Goal: Task Accomplishment & Management: Complete application form

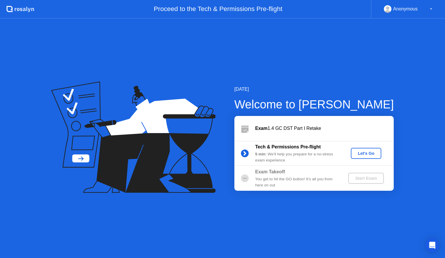
click at [367, 154] on div "Let's Go" at bounding box center [367, 153] width 26 height 5
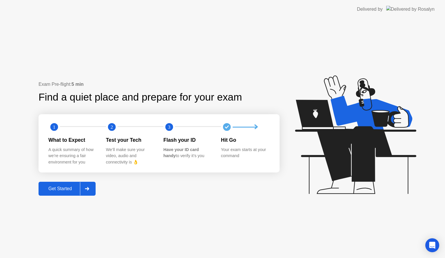
click at [53, 186] on div "Get Started" at bounding box center [60, 188] width 40 height 5
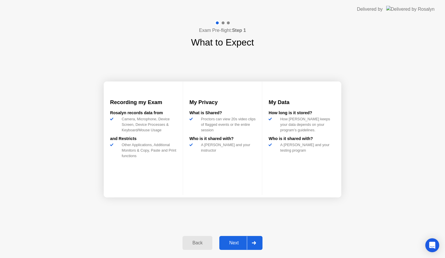
click at [240, 250] on div "Back Next" at bounding box center [222, 243] width 87 height 27
click at [238, 244] on div "Next" at bounding box center [234, 242] width 26 height 5
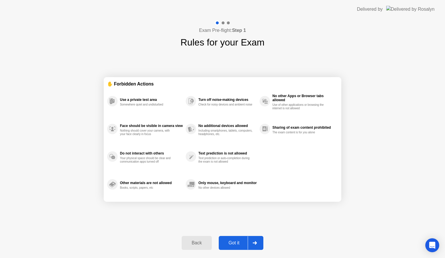
click at [242, 241] on div "Got it" at bounding box center [234, 242] width 27 height 5
select select "**********"
select select "*******"
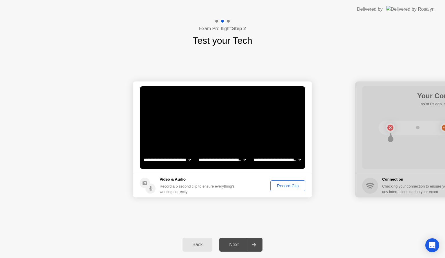
click at [291, 184] on div "Record Clip" at bounding box center [288, 186] width 31 height 5
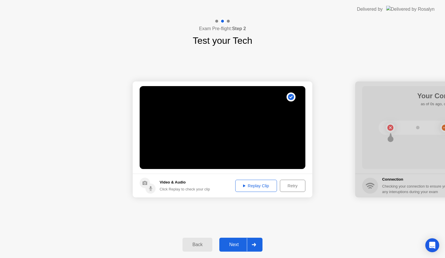
click at [234, 244] on div "Next" at bounding box center [234, 244] width 26 height 5
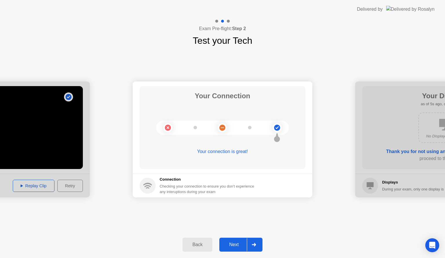
click at [234, 243] on div "Next" at bounding box center [234, 244] width 26 height 5
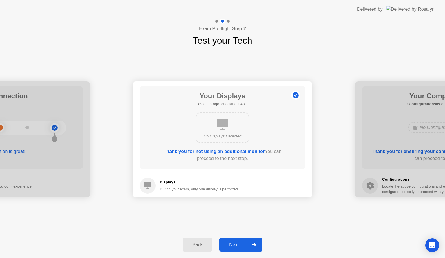
click at [234, 242] on div "Next" at bounding box center [234, 244] width 26 height 5
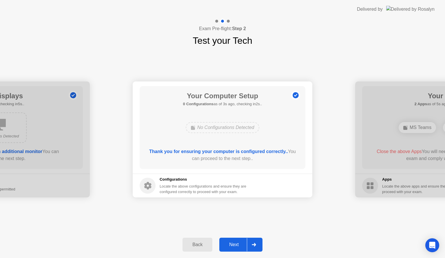
click at [234, 242] on div "Next" at bounding box center [234, 244] width 26 height 5
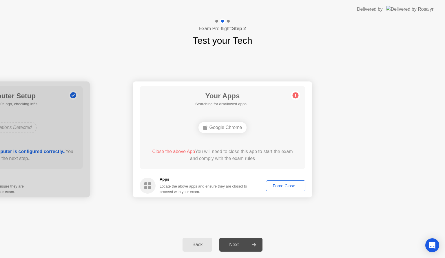
click at [240, 245] on div "Next" at bounding box center [234, 244] width 26 height 5
click at [291, 185] on div "Force Close..." at bounding box center [285, 186] width 35 height 5
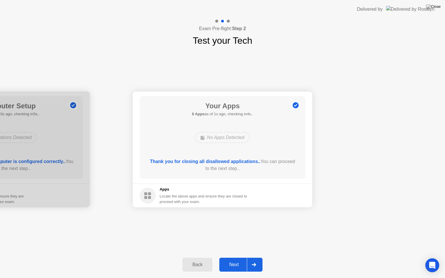
click at [234, 264] on div "Next" at bounding box center [234, 264] width 26 height 5
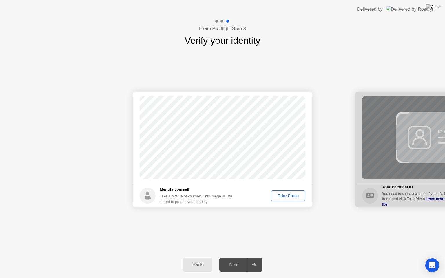
click at [285, 197] on div "Take Photo" at bounding box center [288, 196] width 30 height 5
click at [295, 195] on div "Retake" at bounding box center [292, 196] width 23 height 5
click at [296, 194] on div "Take Photo" at bounding box center [288, 196] width 30 height 5
click at [234, 262] on div "Next" at bounding box center [234, 264] width 26 height 5
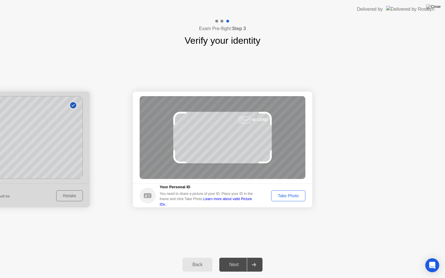
click at [287, 195] on div "Take Photo" at bounding box center [288, 196] width 30 height 5
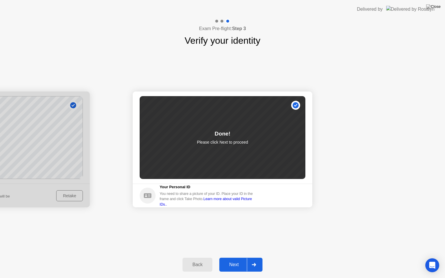
click at [230, 269] on button "Next" at bounding box center [241, 265] width 43 height 14
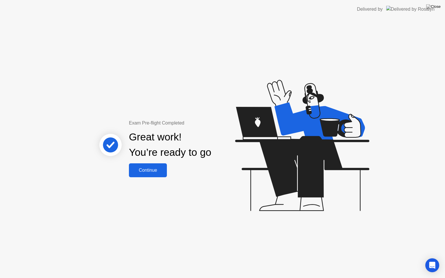
click at [153, 164] on button "Continue" at bounding box center [148, 171] width 38 height 14
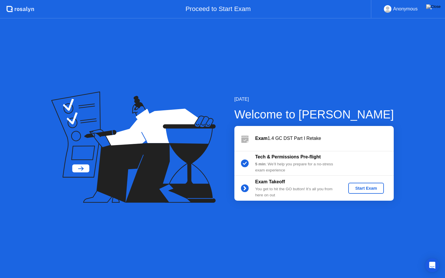
click at [371, 188] on div "Start Exam" at bounding box center [366, 188] width 31 height 5
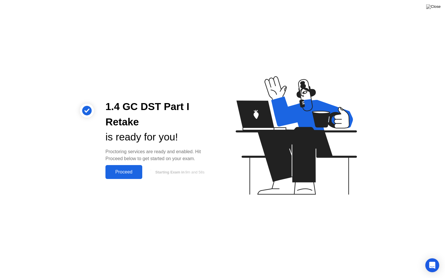
click at [128, 174] on div "Proceed" at bounding box center [123, 172] width 33 height 5
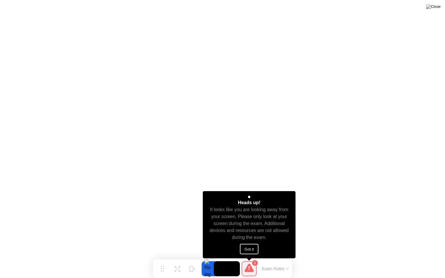
click at [251, 247] on button "Got it" at bounding box center [249, 249] width 19 height 10
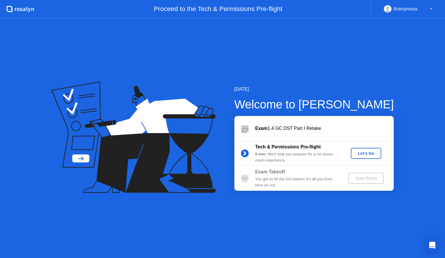
click at [368, 158] on button "Let's Go" at bounding box center [366, 153] width 30 height 11
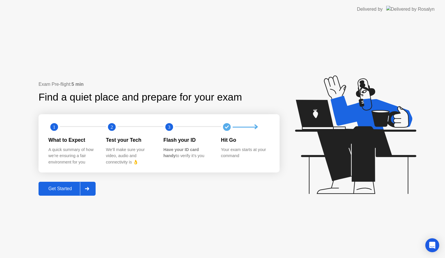
click at [64, 190] on div "Get Started" at bounding box center [60, 188] width 40 height 5
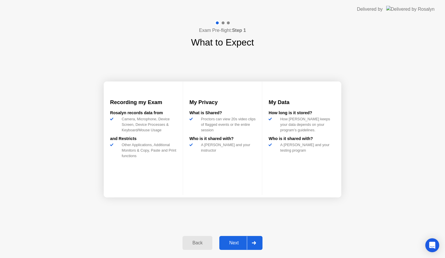
click at [238, 243] on div "Next" at bounding box center [234, 242] width 26 height 5
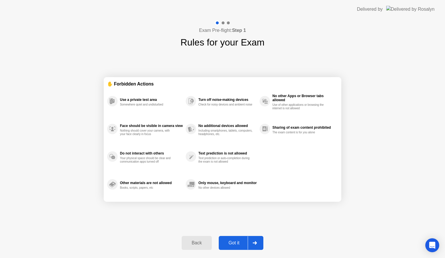
click at [237, 243] on div "Got it" at bounding box center [234, 242] width 27 height 5
select select "**********"
select select "*******"
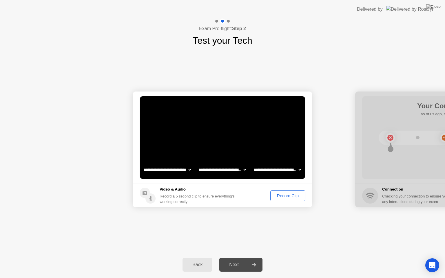
click at [280, 190] on footer "Video & Audio Record a 5 second clip to ensure everything’s working correctly R…" at bounding box center [223, 196] width 180 height 24
click at [282, 200] on button "Record Clip" at bounding box center [288, 196] width 35 height 11
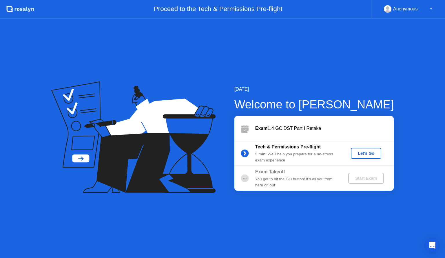
click at [366, 152] on div "Let's Go" at bounding box center [367, 153] width 26 height 5
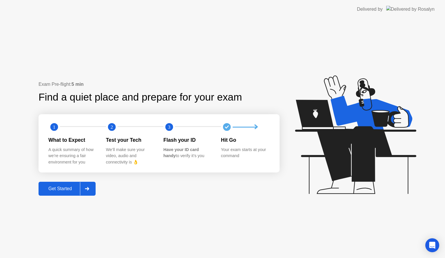
click at [55, 189] on div "Get Started" at bounding box center [60, 188] width 40 height 5
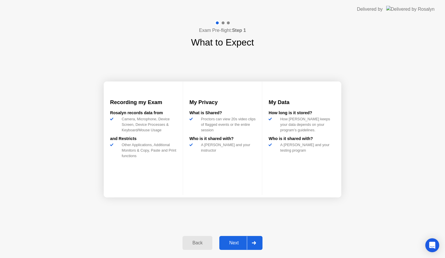
click at [237, 245] on div "Next" at bounding box center [234, 242] width 26 height 5
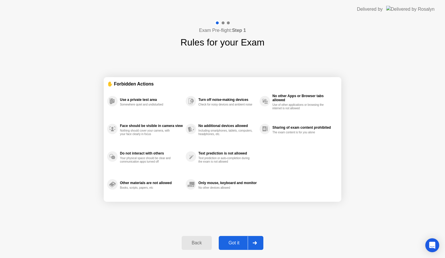
click at [237, 244] on div "Got it" at bounding box center [234, 242] width 27 height 5
select select "**********"
select select "*******"
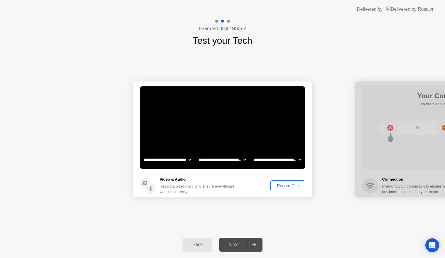
click at [287, 186] on div "Record Clip" at bounding box center [288, 186] width 31 height 5
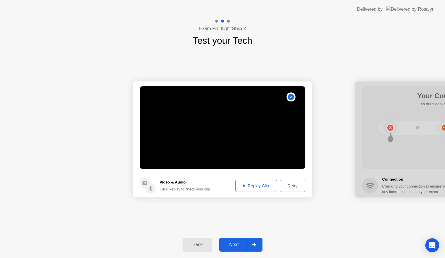
click at [237, 241] on button "Next" at bounding box center [241, 245] width 43 height 14
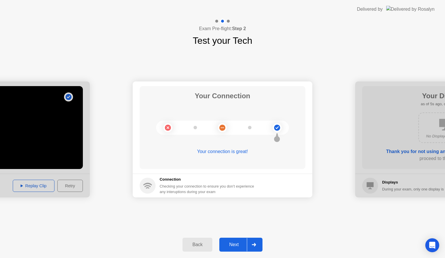
click at [234, 245] on div "Next" at bounding box center [234, 244] width 26 height 5
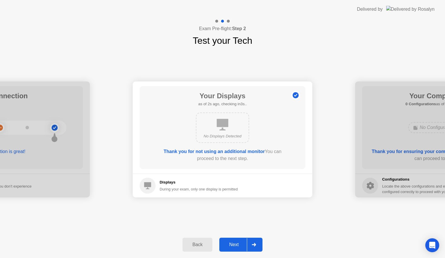
click at [241, 242] on div "Next" at bounding box center [234, 244] width 26 height 5
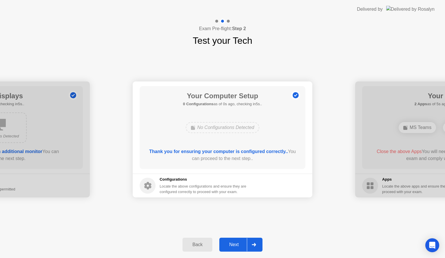
click at [237, 243] on div "Next" at bounding box center [234, 244] width 26 height 5
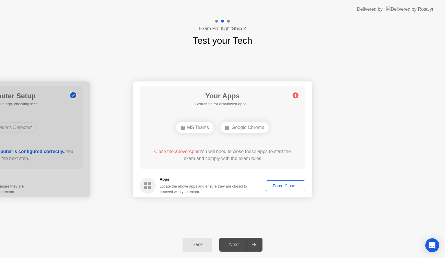
click at [289, 188] on div "Force Close..." at bounding box center [285, 186] width 35 height 5
click at [285, 186] on div "Force Close..." at bounding box center [285, 186] width 35 height 5
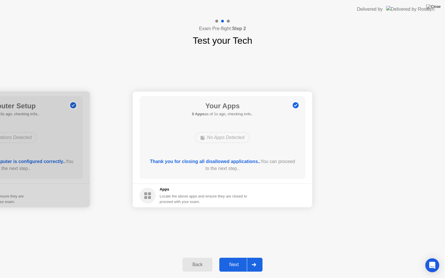
click at [238, 258] on div "Next" at bounding box center [234, 264] width 26 height 5
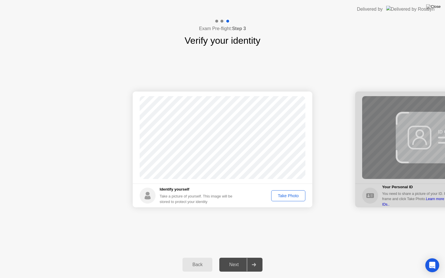
click at [287, 195] on div "Take Photo" at bounding box center [288, 196] width 30 height 5
click at [236, 258] on div "Next" at bounding box center [234, 264] width 26 height 5
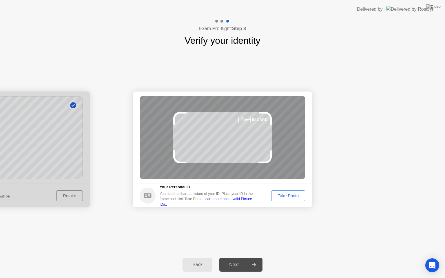
click at [299, 197] on div "Take Photo" at bounding box center [288, 196] width 30 height 5
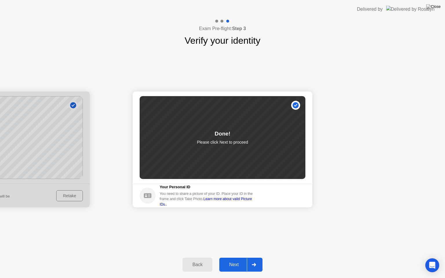
click at [240, 258] on div "Next" at bounding box center [234, 264] width 26 height 5
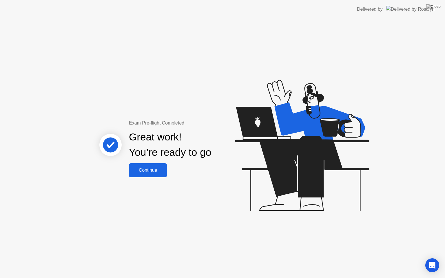
click at [153, 170] on div "Continue" at bounding box center [148, 170] width 35 height 5
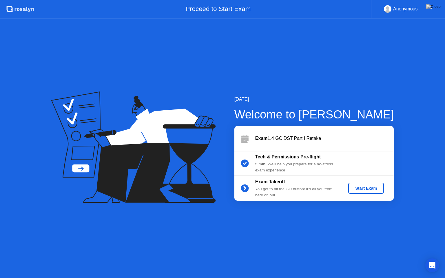
click at [377, 186] on div "Start Exam" at bounding box center [366, 188] width 31 height 5
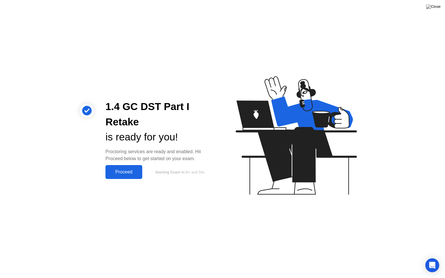
click at [125, 171] on div "Proceed" at bounding box center [123, 172] width 33 height 5
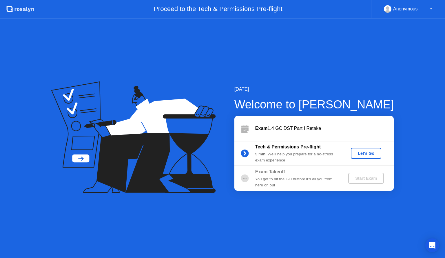
click at [366, 146] on div "Tech & Permissions Pre-flight 5 min : We’ll help you prepare for a no-stress ex…" at bounding box center [315, 153] width 160 height 25
click at [365, 152] on div "Let's Go" at bounding box center [367, 153] width 26 height 5
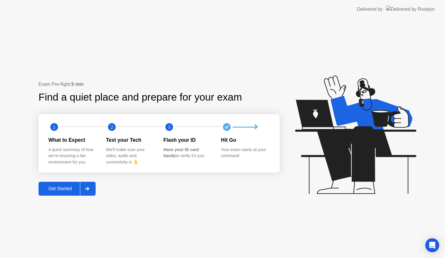
click at [64, 184] on button "Get Started" at bounding box center [67, 189] width 57 height 14
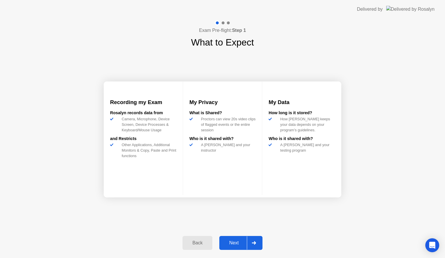
click at [231, 238] on button "Next" at bounding box center [241, 243] width 43 height 14
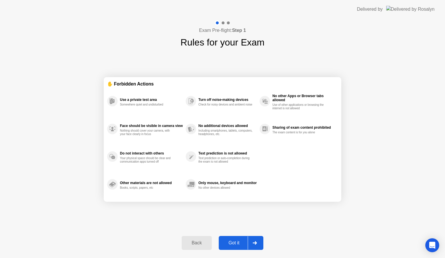
click at [231, 238] on button "Got it" at bounding box center [241, 243] width 45 height 14
select select "**********"
select select "*******"
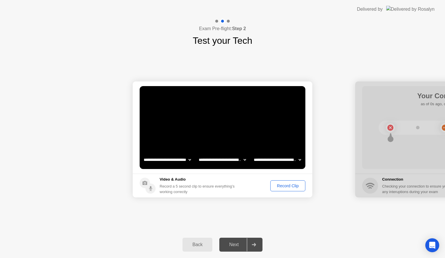
click at [291, 184] on div "Record Clip" at bounding box center [288, 186] width 31 height 5
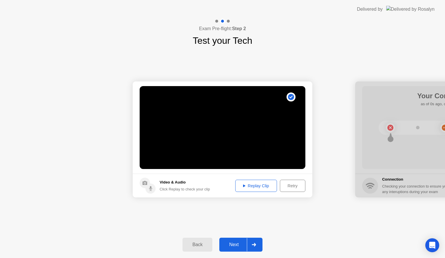
click at [237, 242] on div "Next" at bounding box center [234, 244] width 26 height 5
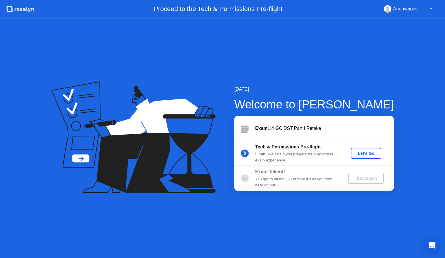
click at [367, 152] on div "Tech & Permissions Pre-flight 5 min : We’ll help you prepare for a no-stress ex…" at bounding box center [315, 153] width 160 height 25
click at [366, 154] on div "Let's Go" at bounding box center [367, 153] width 26 height 5
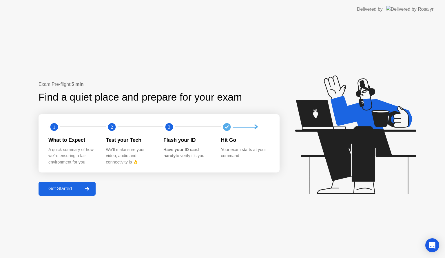
click at [57, 186] on div "Get Started" at bounding box center [60, 188] width 40 height 5
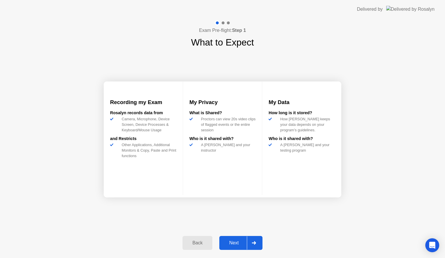
click at [235, 243] on div "Next" at bounding box center [234, 242] width 26 height 5
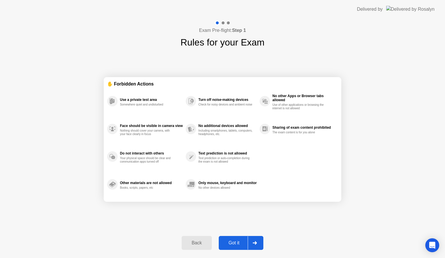
click at [234, 243] on div "Got it" at bounding box center [234, 242] width 27 height 5
select select "**********"
select select "*******"
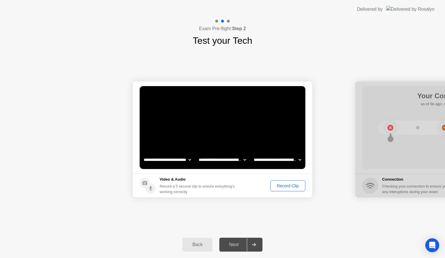
click at [286, 185] on div "Record Clip" at bounding box center [288, 186] width 31 height 5
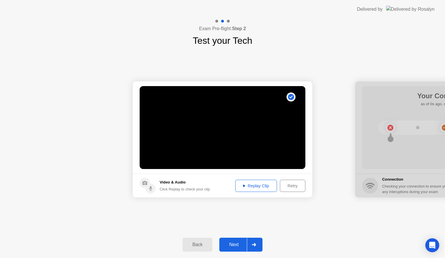
click at [235, 242] on div "Next" at bounding box center [234, 244] width 26 height 5
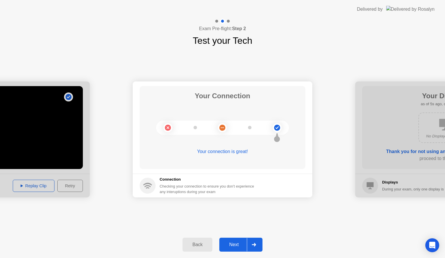
click at [196, 243] on div "Back" at bounding box center [197, 244] width 26 height 5
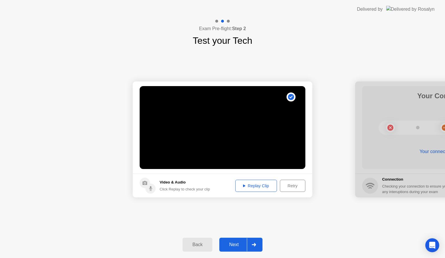
click at [235, 243] on div "Next" at bounding box center [234, 244] width 26 height 5
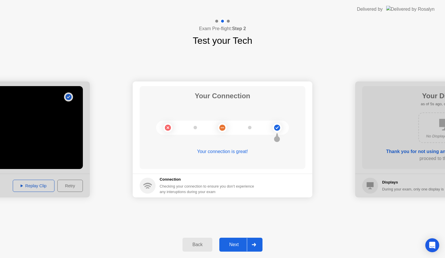
click at [235, 241] on button "Next" at bounding box center [241, 245] width 43 height 14
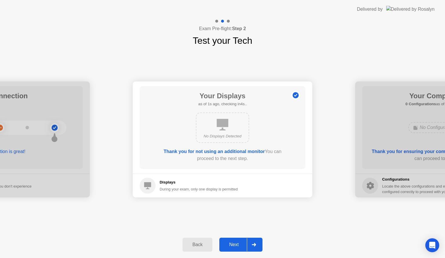
click at [235, 241] on button "Next" at bounding box center [241, 245] width 43 height 14
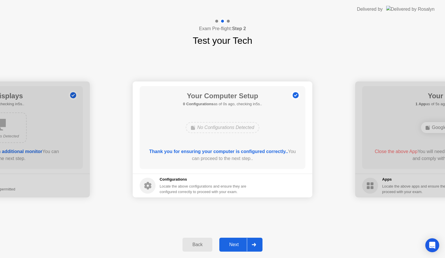
click at [235, 241] on button "Next" at bounding box center [241, 245] width 43 height 14
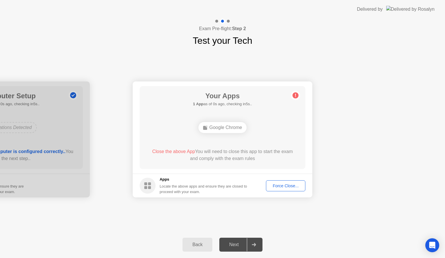
click at [282, 182] on button "Force Close..." at bounding box center [285, 185] width 39 height 11
click at [277, 186] on div "Force Close..." at bounding box center [285, 186] width 35 height 5
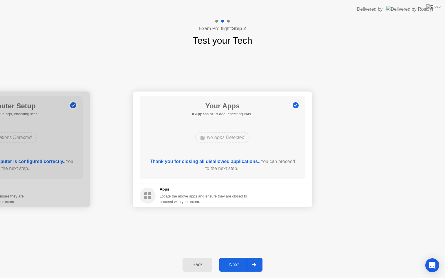
click at [236, 258] on div "Next" at bounding box center [234, 264] width 26 height 5
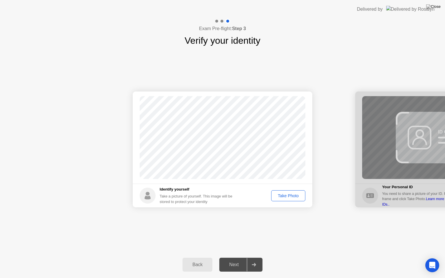
click at [283, 199] on button "Take Photo" at bounding box center [288, 196] width 34 height 11
click at [234, 258] on div "Next" at bounding box center [234, 264] width 26 height 5
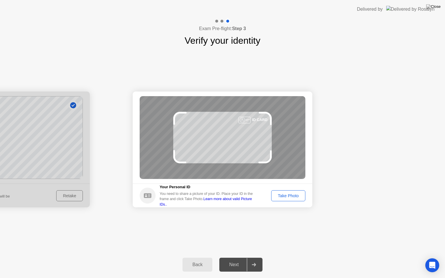
click at [296, 199] on button "Take Photo" at bounding box center [288, 196] width 34 height 11
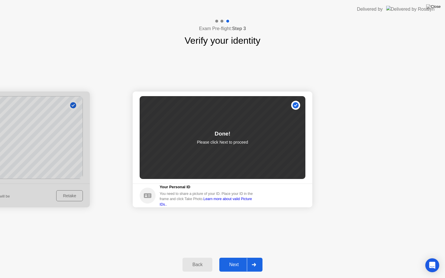
click at [238, 258] on div "Next" at bounding box center [234, 264] width 26 height 5
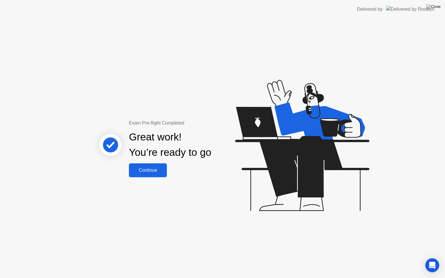
click at [144, 164] on button "Continue" at bounding box center [148, 171] width 38 height 14
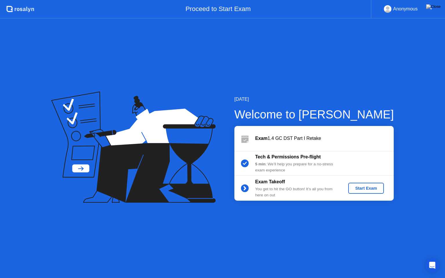
click at [370, 191] on div "Start Exam" at bounding box center [366, 188] width 31 height 5
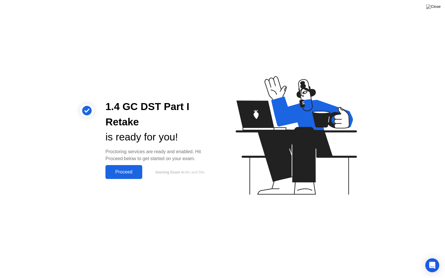
click at [130, 171] on div "Proceed" at bounding box center [123, 172] width 33 height 5
